Goal: Task Accomplishment & Management: Manage account settings

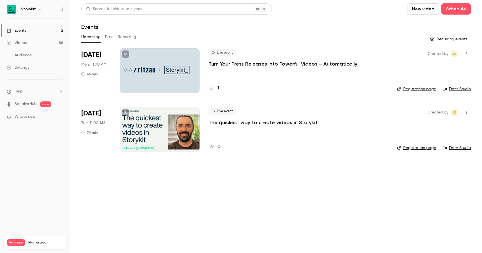
click at [147, 126] on div at bounding box center [160, 129] width 80 height 45
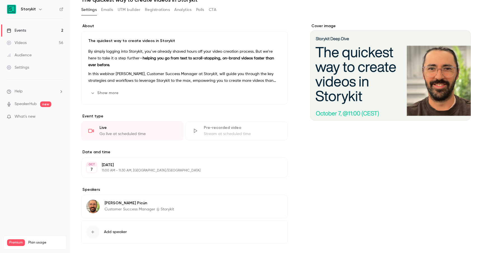
scroll to position [52, 0]
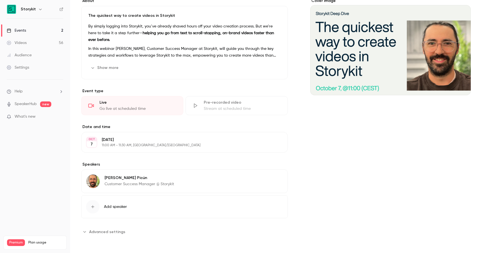
click at [106, 234] on span "Advanced settings" at bounding box center [107, 232] width 36 height 6
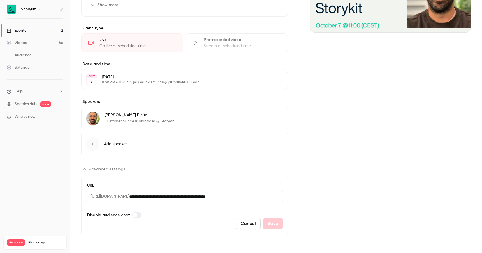
scroll to position [0, 0]
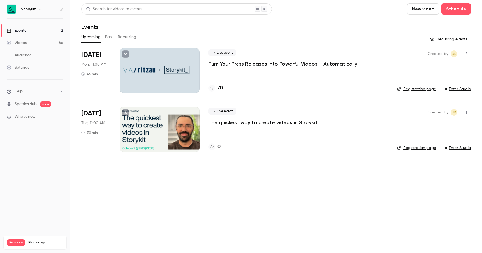
click at [124, 112] on icon at bounding box center [125, 112] width 3 height 3
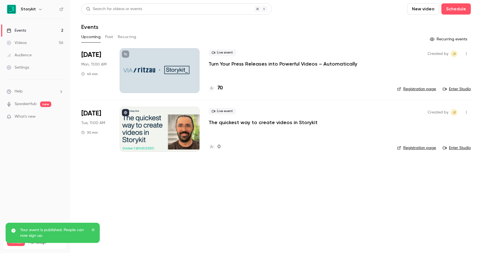
click at [140, 177] on main "Search for videos or events New video Schedule Events Upcoming Past Recurring R…" at bounding box center [276, 126] width 412 height 253
click at [159, 74] on div at bounding box center [160, 70] width 80 height 45
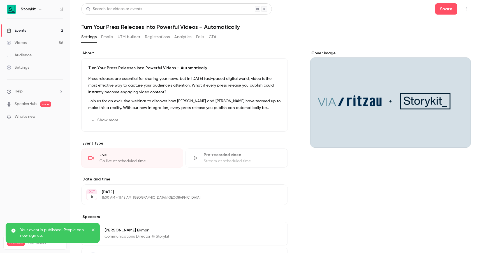
scroll to position [104, 0]
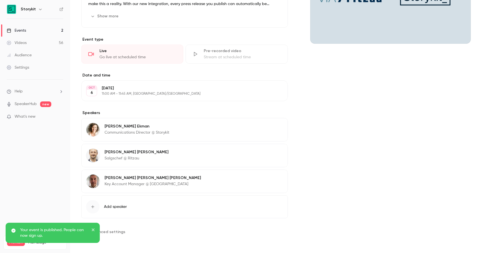
click at [140, 89] on p "[DATE]" at bounding box center [180, 89] width 157 height 6
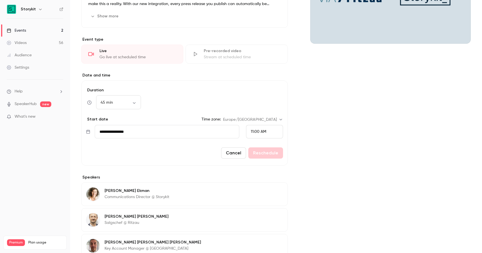
click at [255, 132] on span "11:00 AM" at bounding box center [258, 132] width 15 height 4
click at [258, 50] on li "10:30 AM" at bounding box center [265, 45] width 36 height 15
click at [269, 155] on button "Reschedule" at bounding box center [266, 153] width 35 height 11
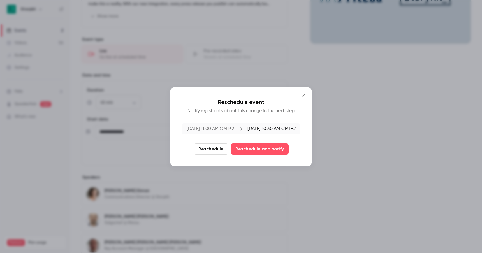
click at [211, 149] on button "Reschedule" at bounding box center [211, 149] width 35 height 11
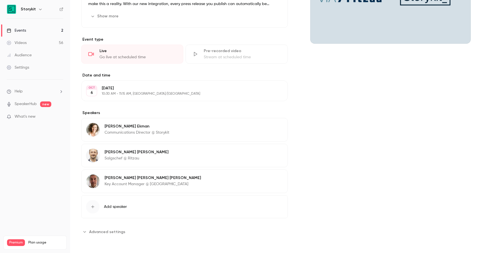
scroll to position [0, 0]
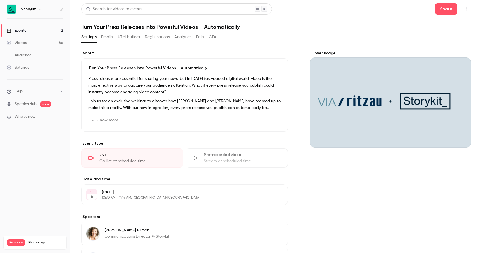
click at [185, 38] on button "Analytics" at bounding box center [182, 37] width 17 height 9
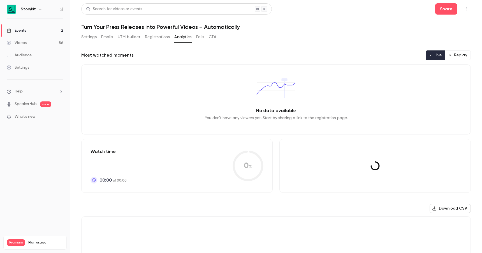
click at [159, 38] on button "Registrations" at bounding box center [157, 37] width 25 height 9
